Goal: Task Accomplishment & Management: Manage account settings

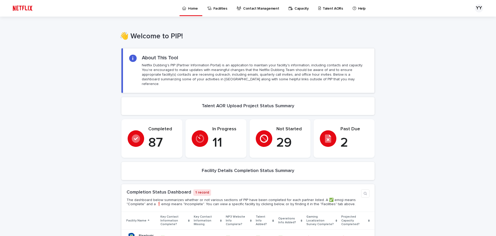
click at [327, 8] on p "Talent AORs" at bounding box center [333, 5] width 20 height 11
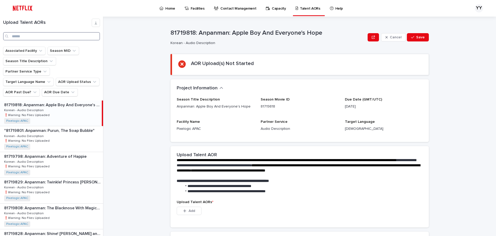
click at [35, 36] on input "Search" at bounding box center [51, 36] width 97 height 8
type input "*"
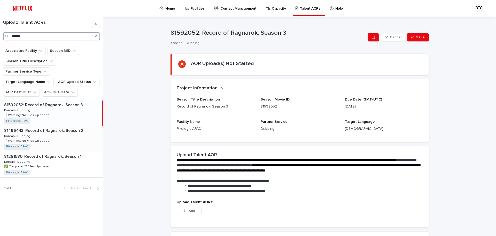
type input "******"
click at [52, 126] on div "81496443: Record of Ragnarok: Season 2 81496443: Record of Ragnarok: Season 2 K…" at bounding box center [51, 138] width 103 height 25
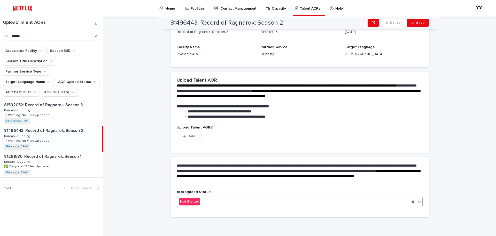
click at [207, 201] on div "Not Started" at bounding box center [293, 201] width 233 height 9
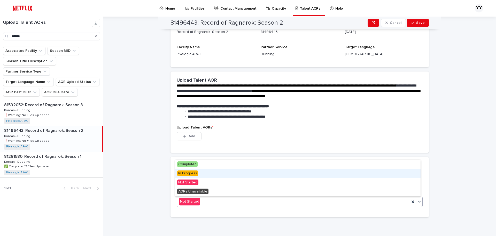
drag, startPoint x: 198, startPoint y: 187, endPoint x: 186, endPoint y: 173, distance: 18.9
click at [186, 173] on span "In Progress" at bounding box center [187, 173] width 21 height 6
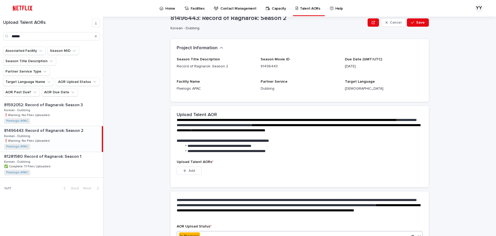
scroll to position [0, 0]
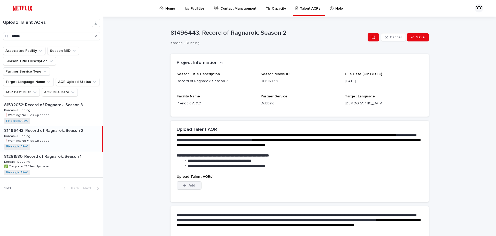
click at [189, 187] on button "Add" at bounding box center [189, 185] width 25 height 8
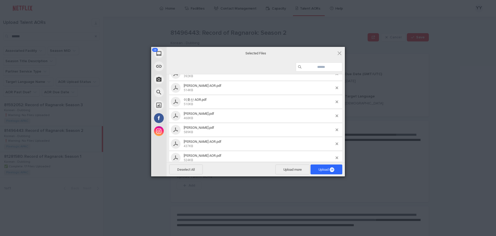
scroll to position [320, 0]
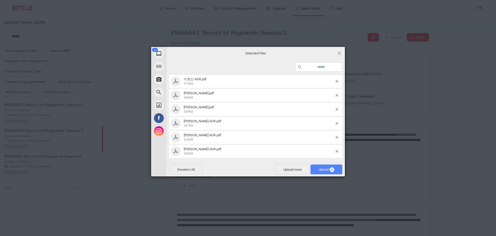
click at [320, 170] on span "Upload 28" at bounding box center [327, 169] width 16 height 4
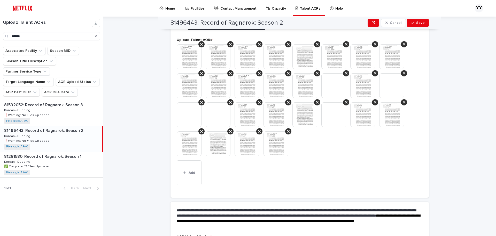
scroll to position [129, 0]
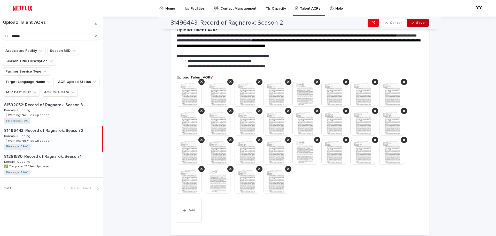
click at [411, 22] on icon "button" at bounding box center [412, 23] width 3 height 4
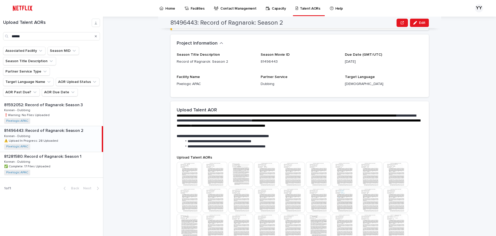
scroll to position [0, 0]
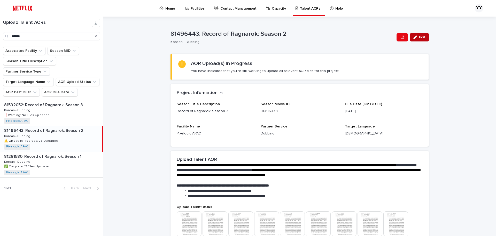
click at [422, 40] on button "Edit" at bounding box center [419, 37] width 19 height 8
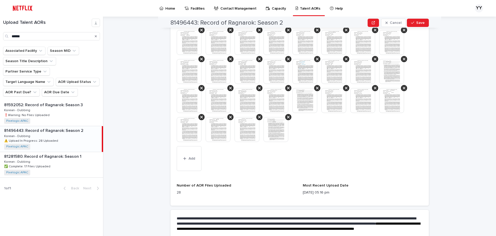
scroll to position [234, 0]
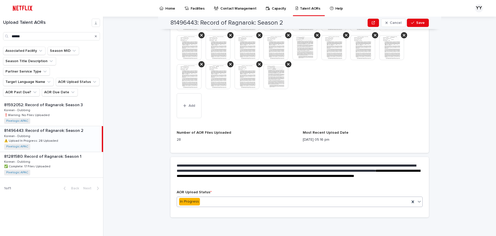
click at [206, 204] on div "In Progress" at bounding box center [293, 201] width 233 height 9
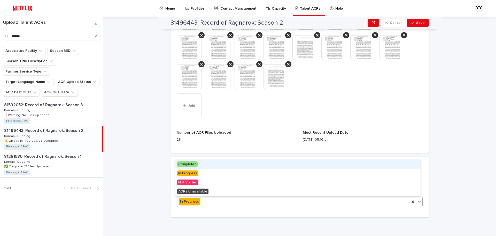
click at [219, 221] on div "**********" at bounding box center [303, 126] width 387 height 219
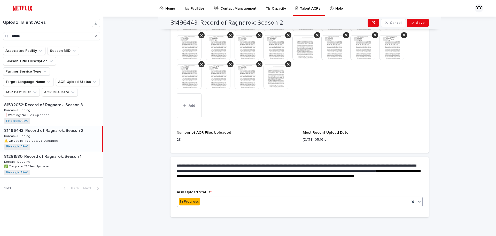
click at [215, 202] on div "In Progress" at bounding box center [293, 201] width 233 height 9
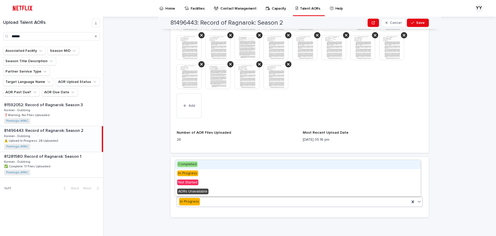
click at [196, 164] on span "Completed" at bounding box center [187, 164] width 20 height 6
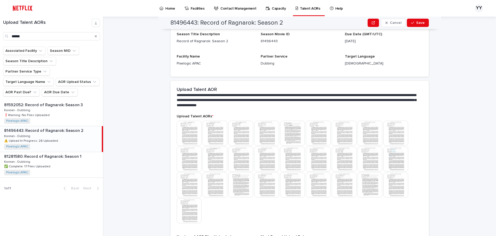
scroll to position [0, 0]
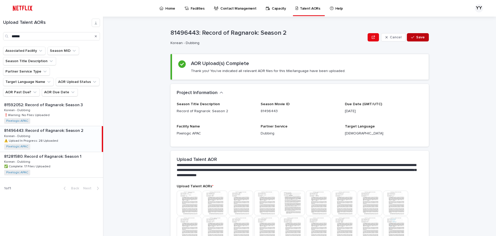
click at [420, 37] on span "Save" at bounding box center [420, 37] width 9 height 4
click at [420, 39] on button "Edit" at bounding box center [419, 37] width 19 height 8
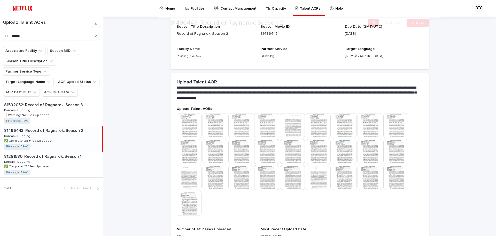
scroll to position [137, 0]
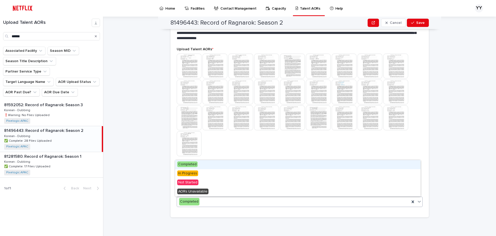
click at [225, 199] on div "Completed" at bounding box center [293, 201] width 233 height 9
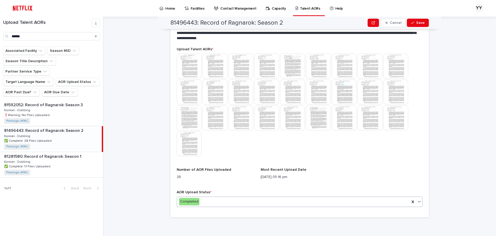
click at [225, 199] on div "Completed" at bounding box center [293, 201] width 233 height 9
click at [213, 200] on div "Completed" at bounding box center [293, 201] width 233 height 9
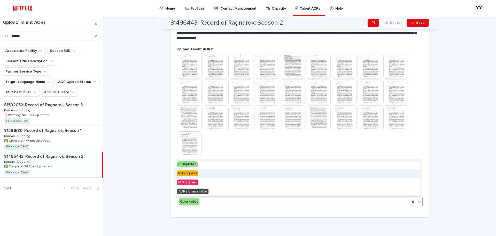
click at [191, 173] on span "In Progress" at bounding box center [187, 173] width 21 height 6
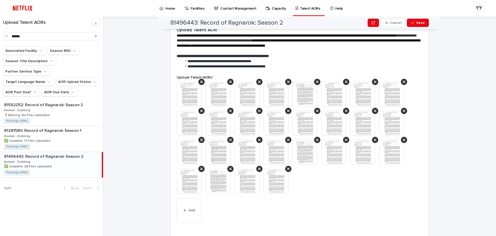
scroll to position [234, 0]
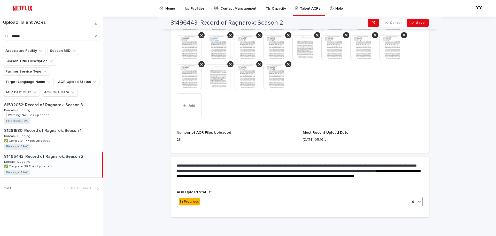
click at [235, 197] on div "In Progress" at bounding box center [300, 201] width 246 height 10
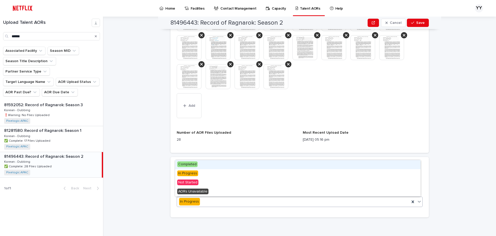
click at [216, 166] on div "Completed" at bounding box center [298, 164] width 246 height 9
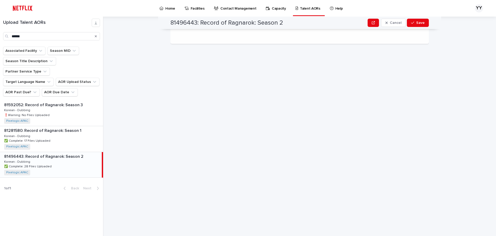
scroll to position [0, 0]
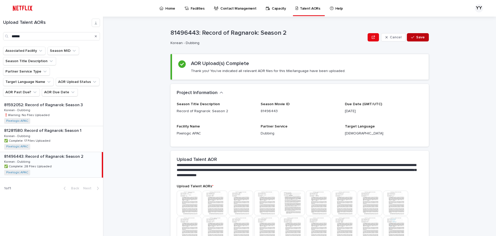
click at [414, 36] on div "button" at bounding box center [413, 37] width 5 height 4
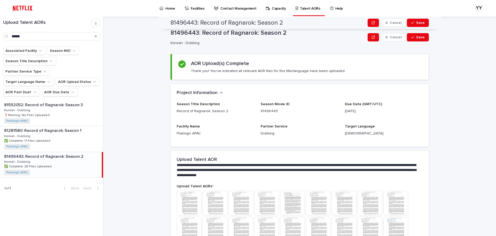
drag, startPoint x: 0, startPoint y: 0, endPoint x: 67, endPoint y: 41, distance: 79.1
click at [68, 38] on div "Upload Talent AORs ******" at bounding box center [51, 30] width 103 height 22
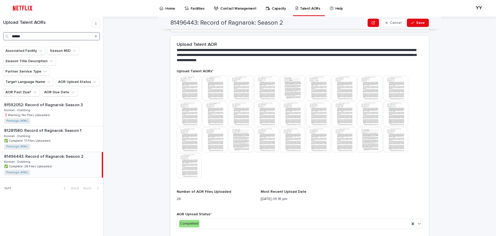
click at [69, 37] on input "******" at bounding box center [51, 36] width 97 height 8
type input "*"
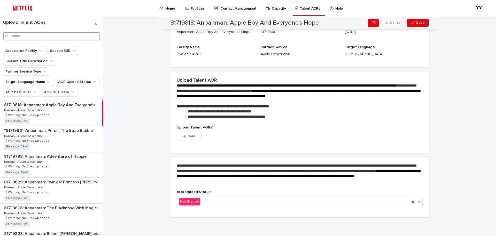
scroll to position [74, 0]
click at [61, 34] on input "Search" at bounding box center [51, 36] width 97 height 8
click at [64, 39] on input "Search" at bounding box center [51, 36] width 97 height 8
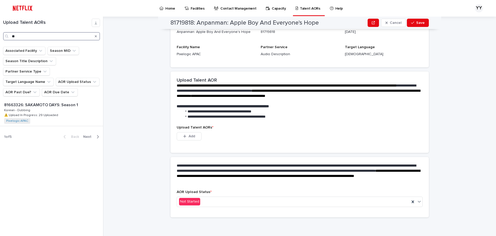
type input "*"
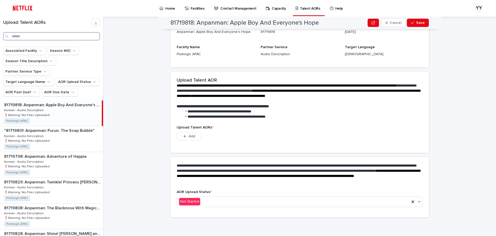
click at [36, 34] on input "Search" at bounding box center [51, 36] width 97 height 8
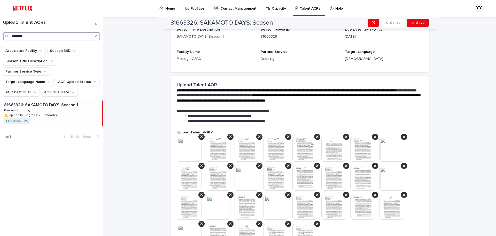
scroll to position [115, 0]
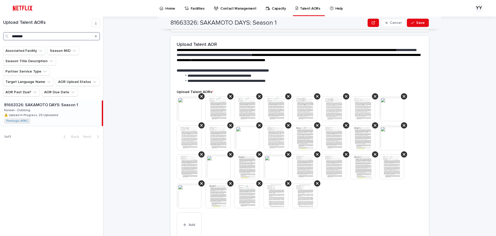
type input "********"
click at [60, 107] on div "81663326: SAKAMOTO DAYS: Season 1 81663326: SAKAMOTO DAYS: Season 1 Korean - Du…" at bounding box center [51, 112] width 102 height 25
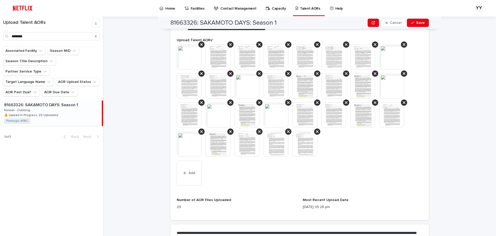
scroll to position [115, 0]
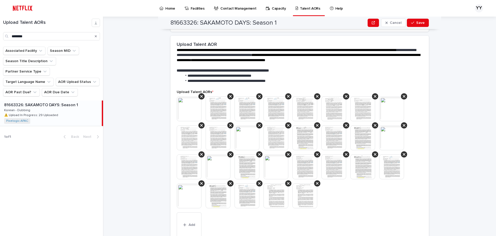
click at [190, 112] on img at bounding box center [189, 108] width 25 height 25
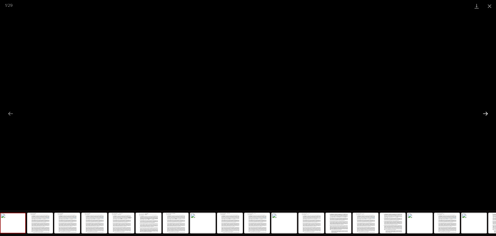
click at [487, 115] on button "Next slide" at bounding box center [485, 113] width 11 height 10
click at [486, 113] on button "Next slide" at bounding box center [485, 113] width 11 height 10
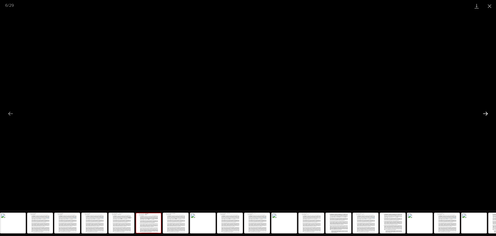
click at [486, 114] on button "Next slide" at bounding box center [485, 113] width 11 height 10
click at [481, 111] on button "Next slide" at bounding box center [485, 113] width 11 height 10
